Goal: Task Accomplishment & Management: Use online tool/utility

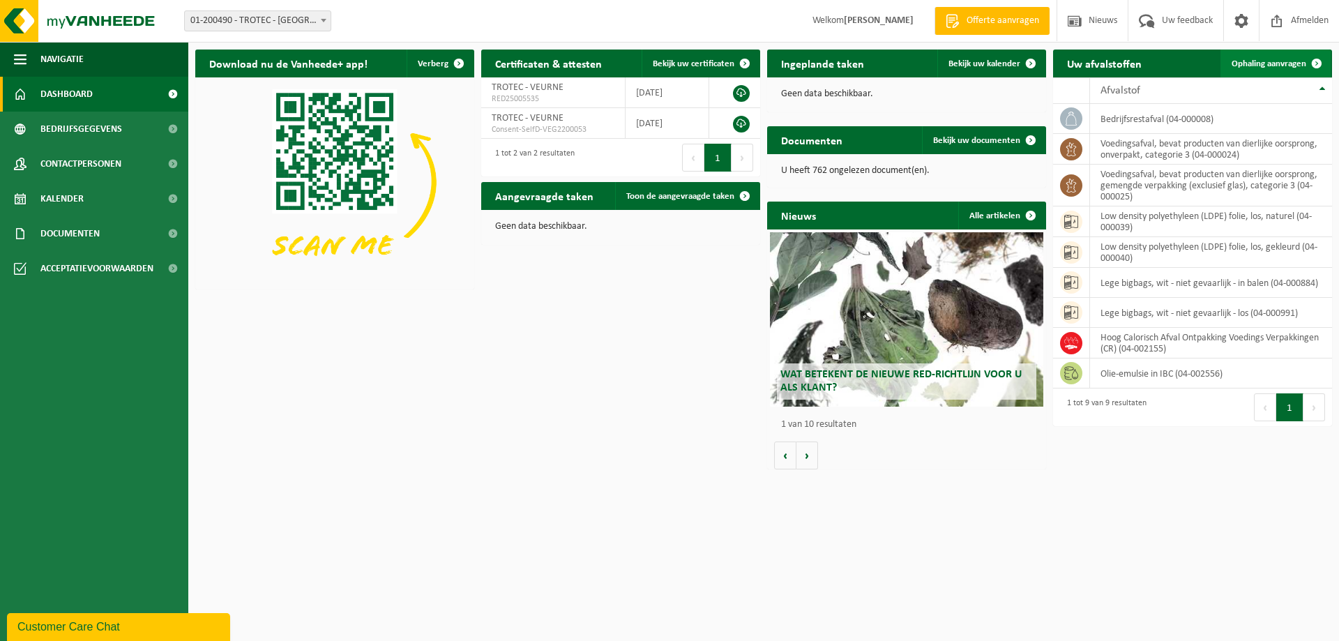
click at [1263, 61] on span "Ophaling aanvragen" at bounding box center [1269, 63] width 75 height 9
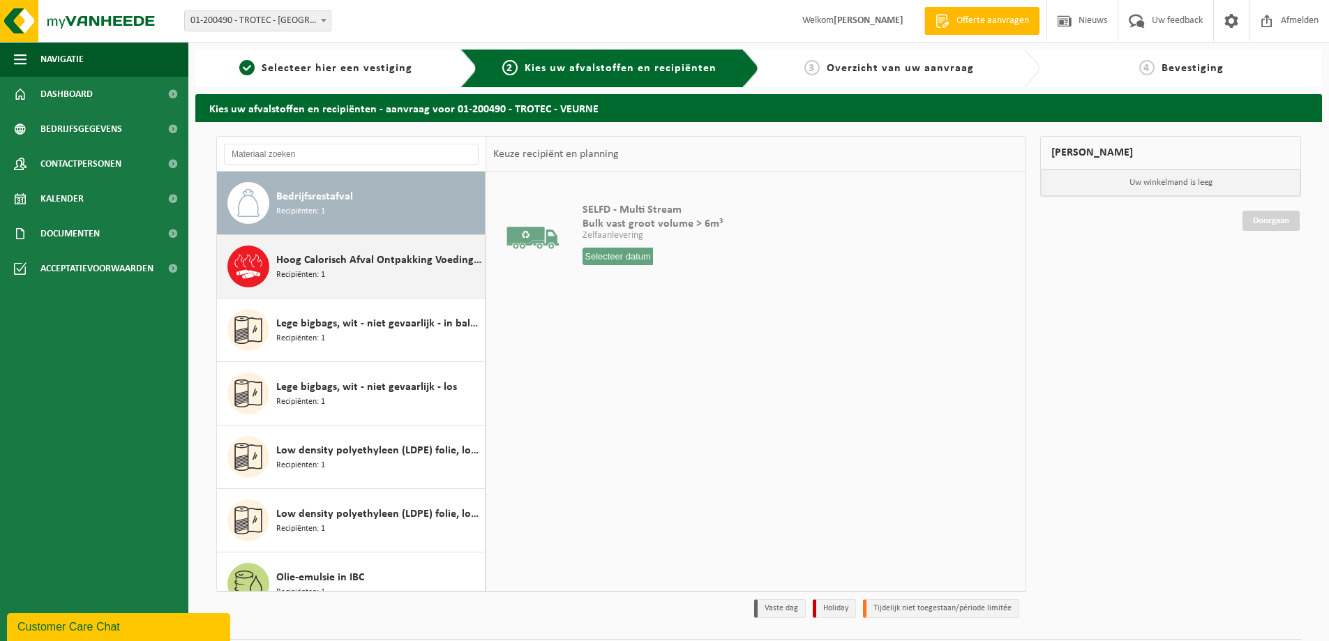
click at [316, 267] on span "Hoog Calorisch Afval Ontpakking Voedings Verpakkingen (CR)" at bounding box center [378, 260] width 205 height 17
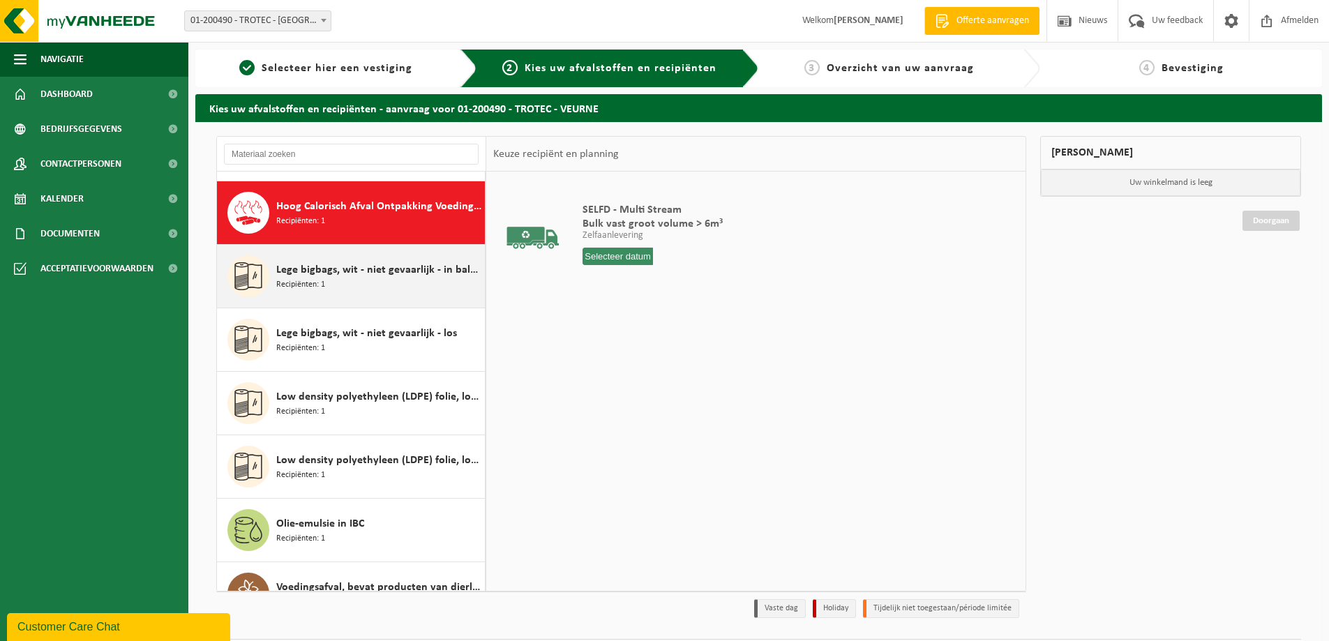
scroll to position [63, 0]
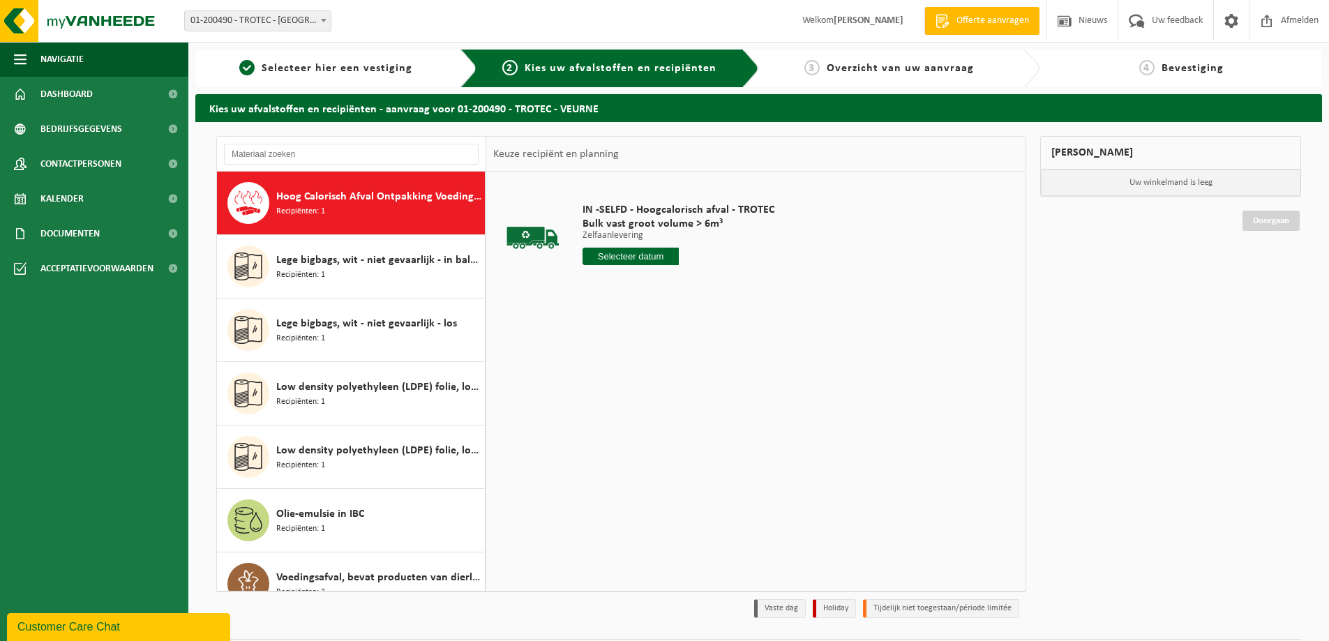
click at [619, 257] on input "text" at bounding box center [631, 256] width 96 height 17
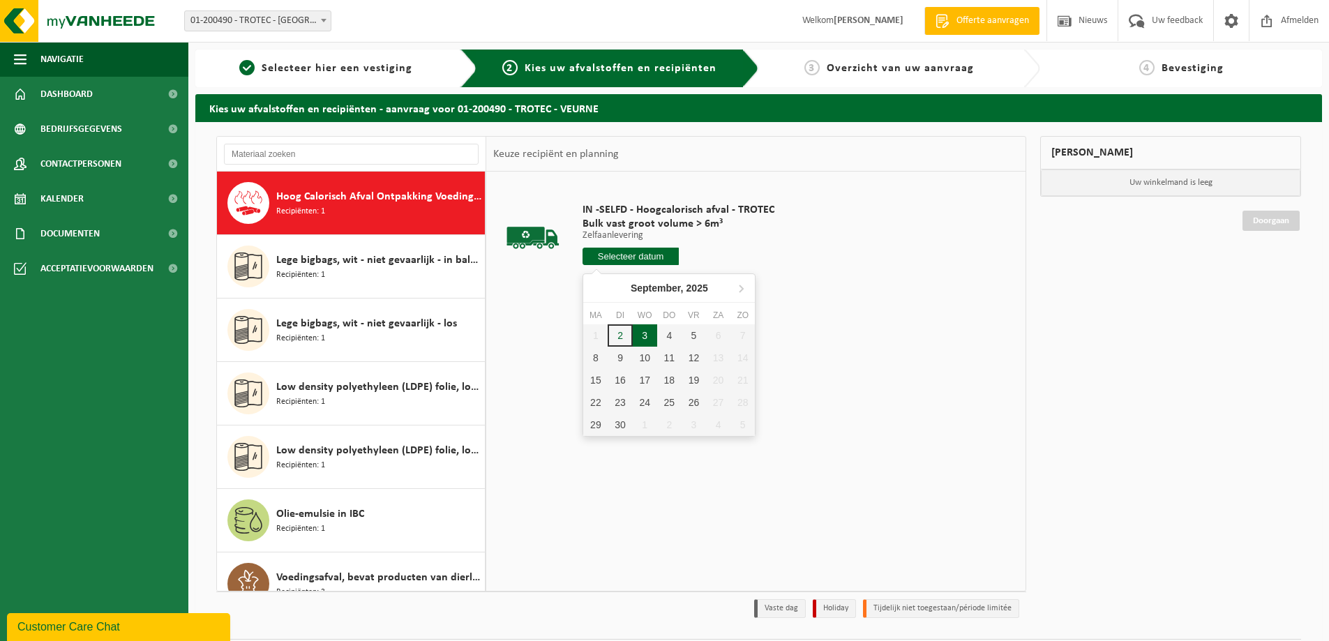
drag, startPoint x: 647, startPoint y: 337, endPoint x: 643, endPoint y: 327, distance: 10.6
click at [645, 334] on div "3" at bounding box center [645, 335] width 24 height 22
type input "Van 2025-09-03"
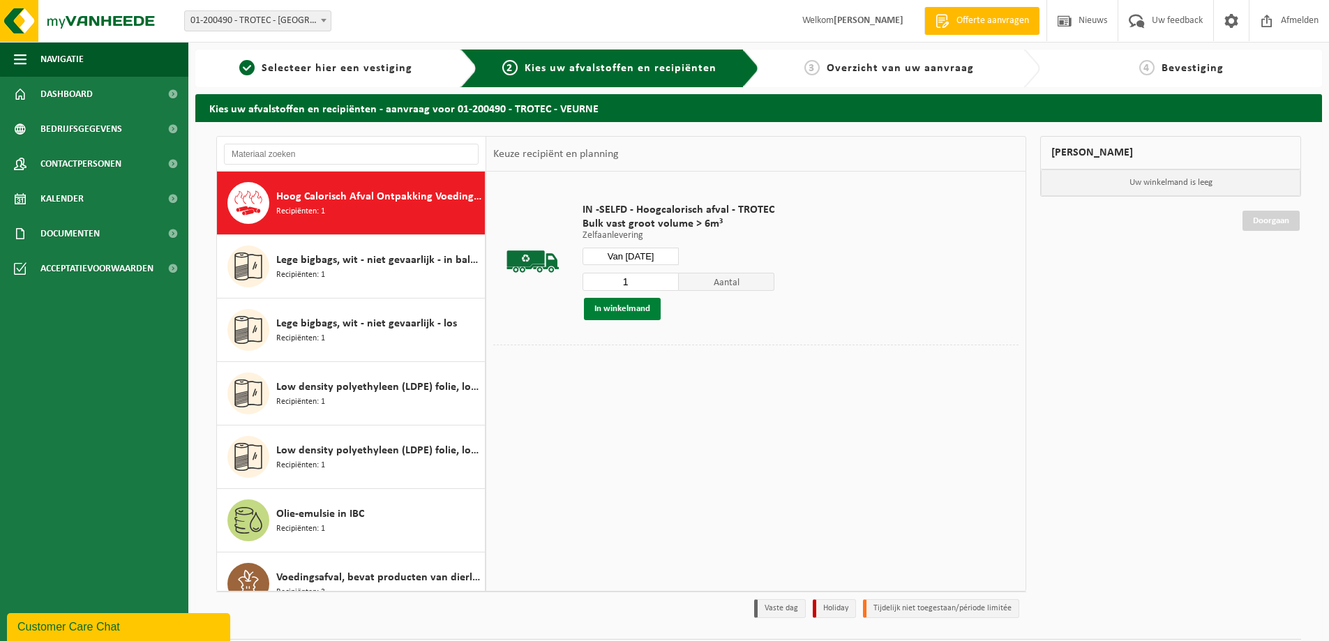
click at [633, 310] on button "In winkelmand" at bounding box center [622, 309] width 77 height 22
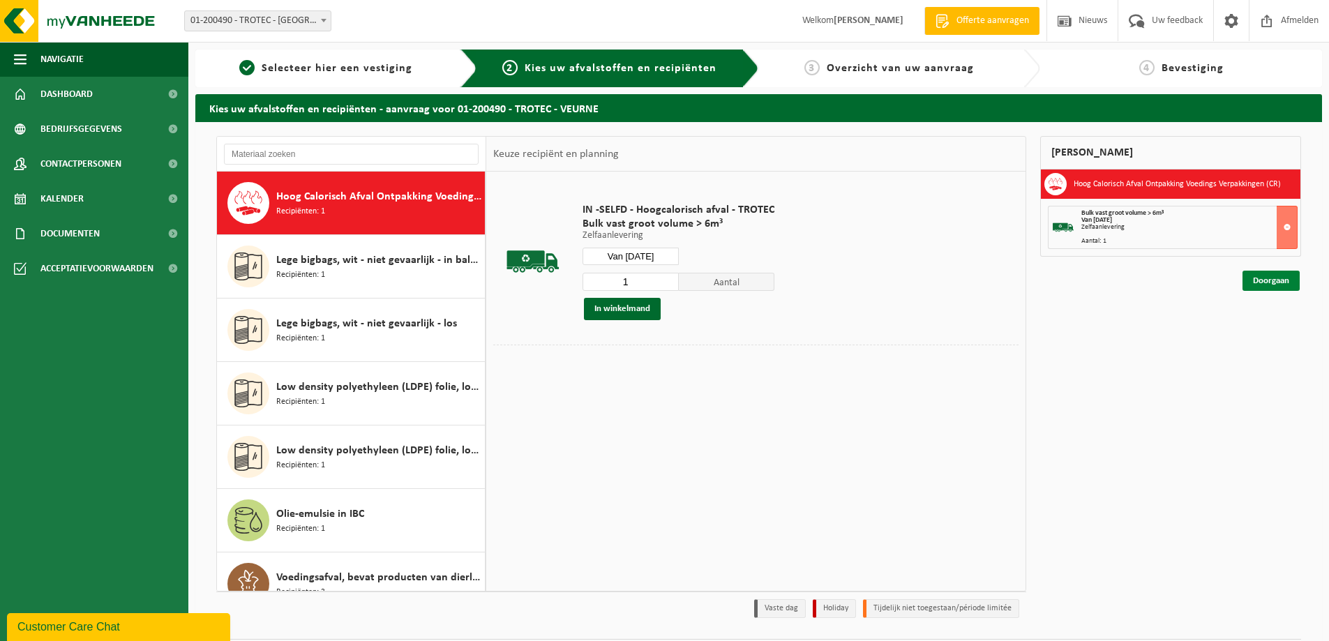
click at [1259, 286] on link "Doorgaan" at bounding box center [1270, 281] width 57 height 20
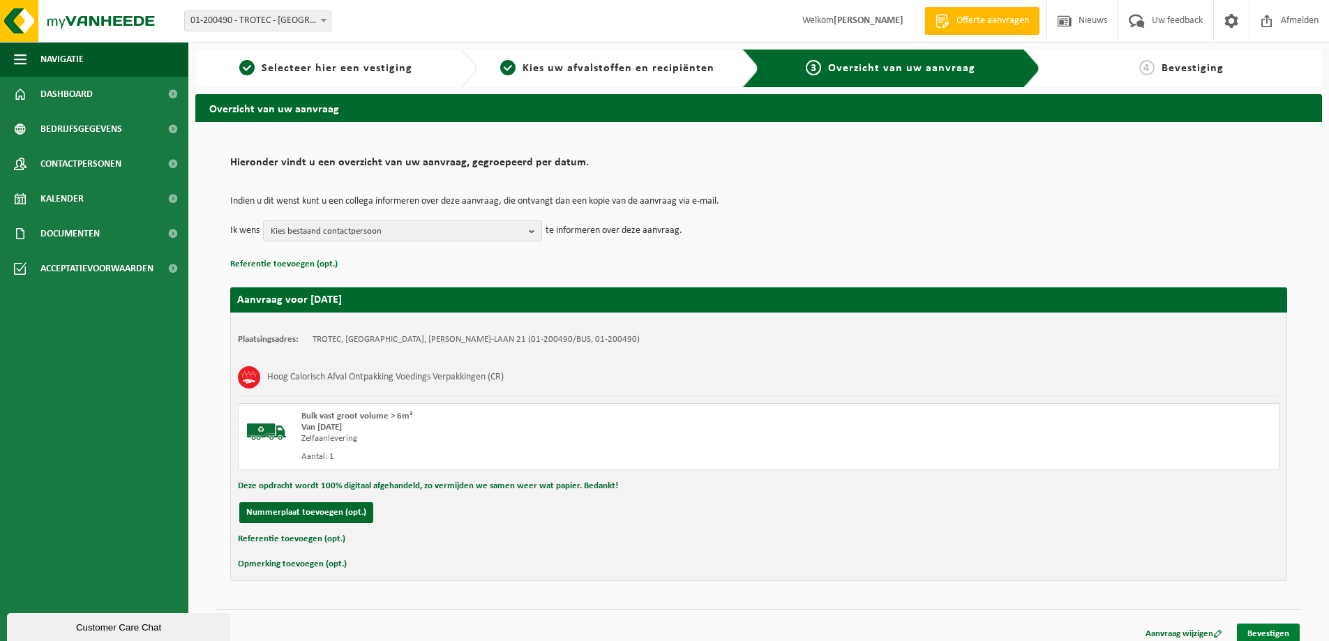
click at [1263, 630] on link "Bevestigen" at bounding box center [1268, 634] width 63 height 20
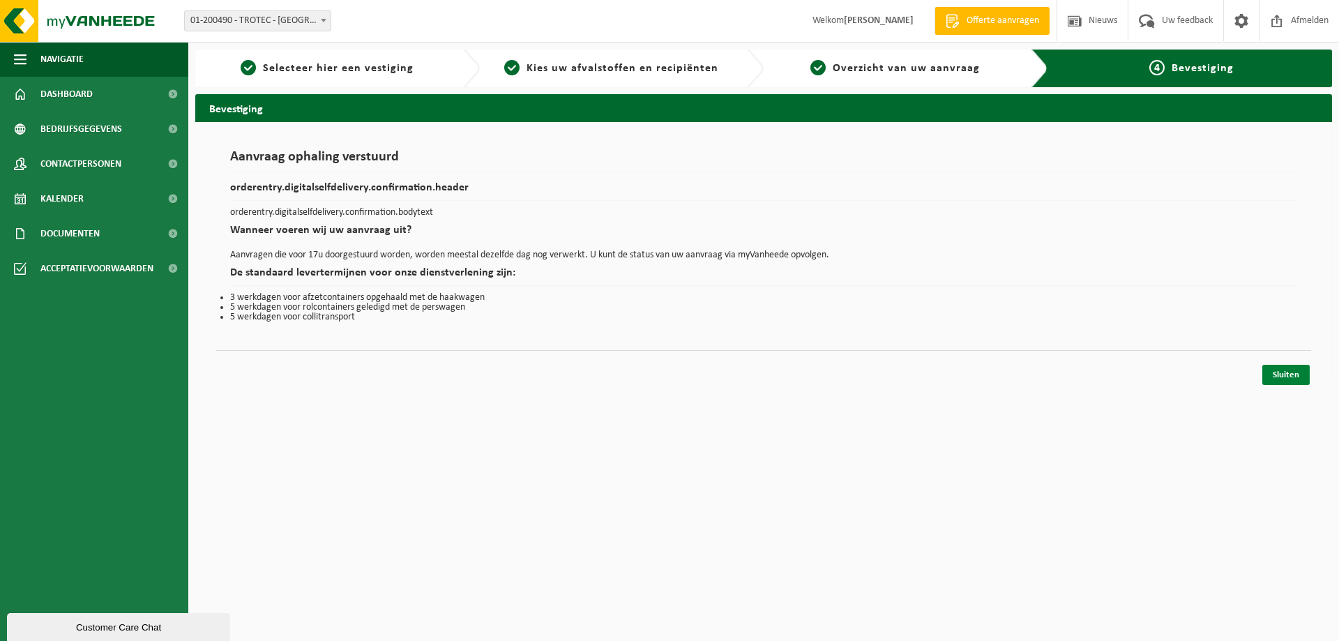
click at [1284, 374] on link "Sluiten" at bounding box center [1286, 375] width 47 height 20
